Goal: Task Accomplishment & Management: Use online tool/utility

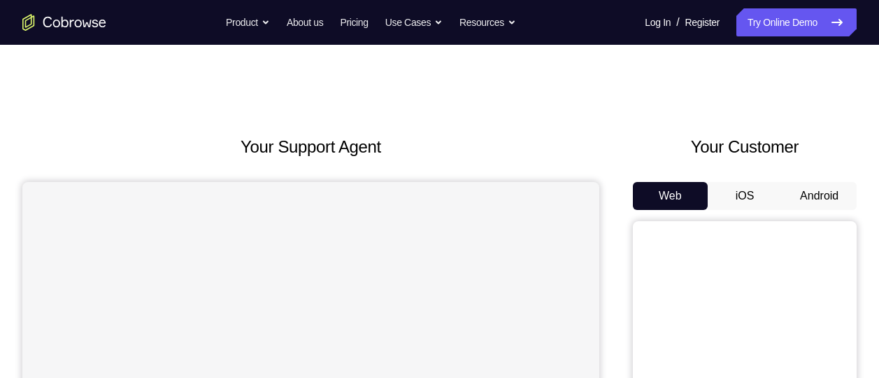
click at [824, 190] on button "Android" at bounding box center [819, 196] width 75 height 28
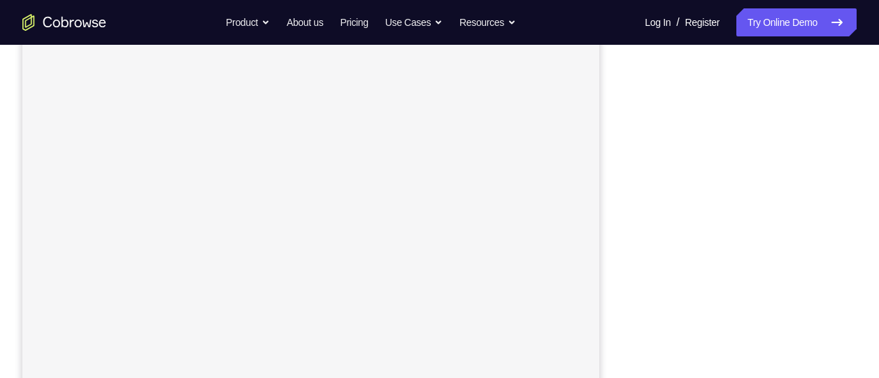
scroll to position [213, 0]
drag, startPoint x: 80, startPoint y: 32, endPoint x: 78, endPoint y: 21, distance: 11.4
click at [78, 21] on div "Go back Powerful, Flexible and Trustworthy. Avoid all extra friction for both A…" at bounding box center [439, 22] width 879 height 28
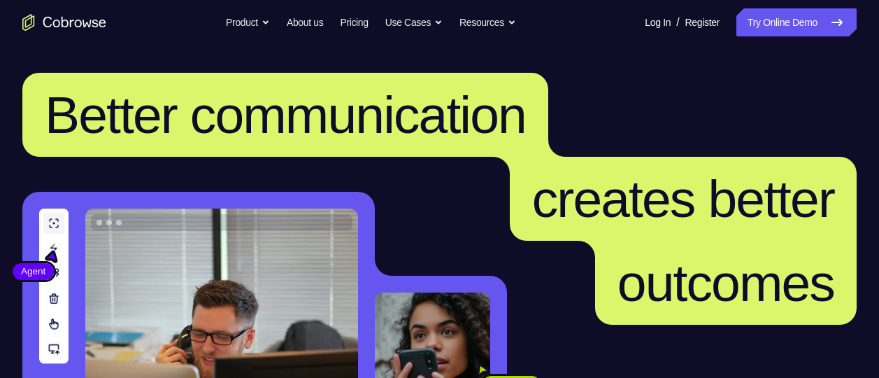
click at [769, 22] on link "Try Online Demo" at bounding box center [796, 22] width 120 height 28
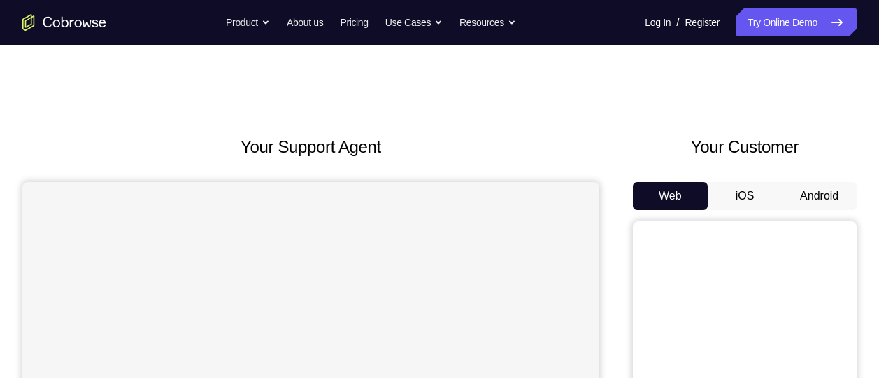
click at [815, 192] on button "Android" at bounding box center [819, 196] width 75 height 28
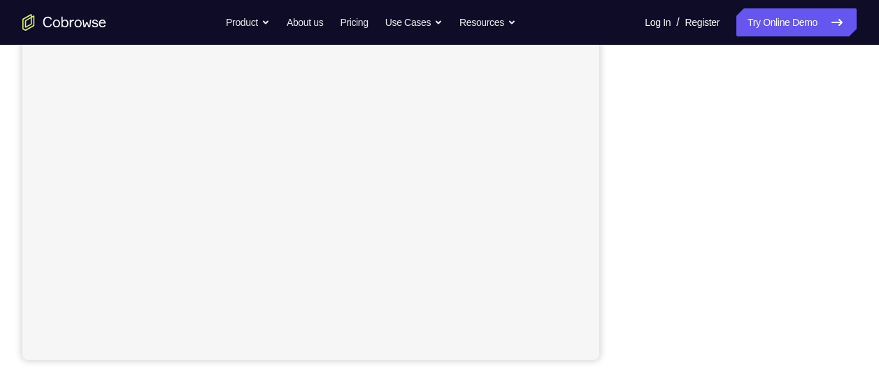
scroll to position [287, 0]
